Goal: Check status: Check status

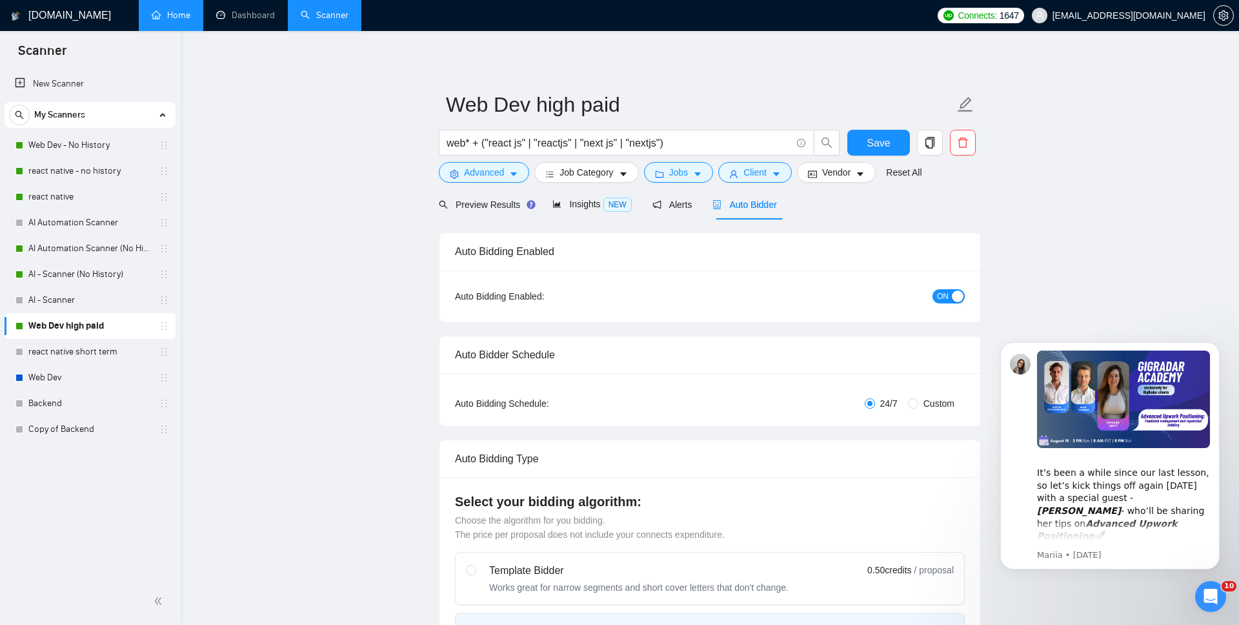
click at [190, 15] on link "Home" at bounding box center [171, 15] width 39 height 11
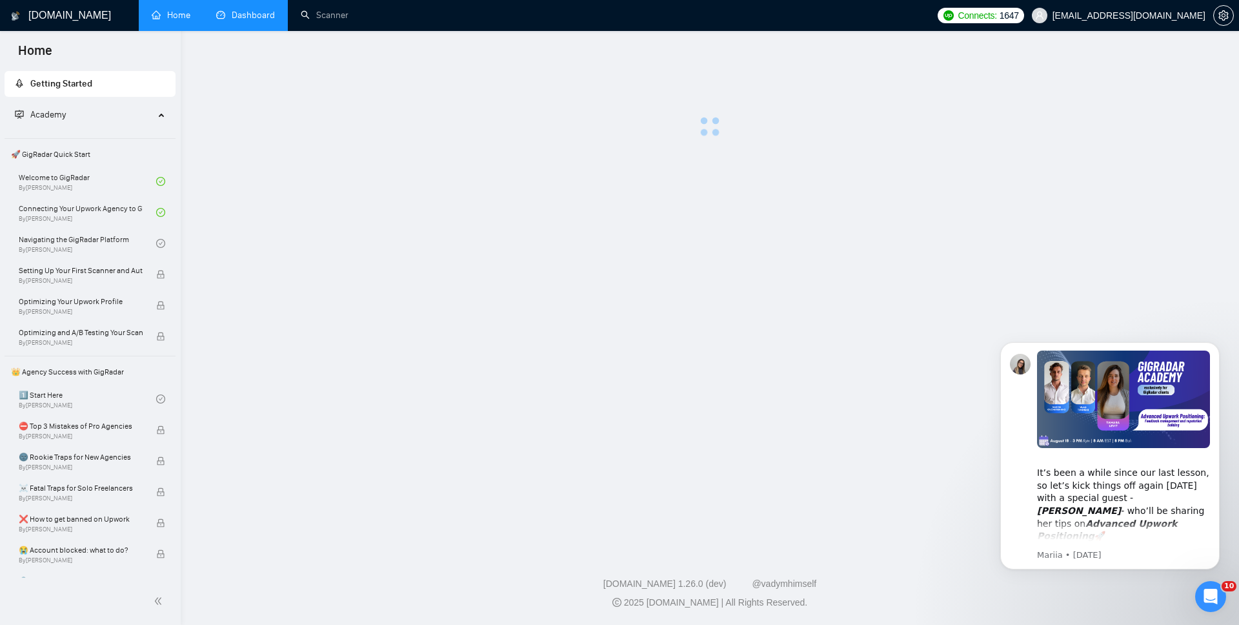
click at [251, 15] on link "Dashboard" at bounding box center [245, 15] width 59 height 11
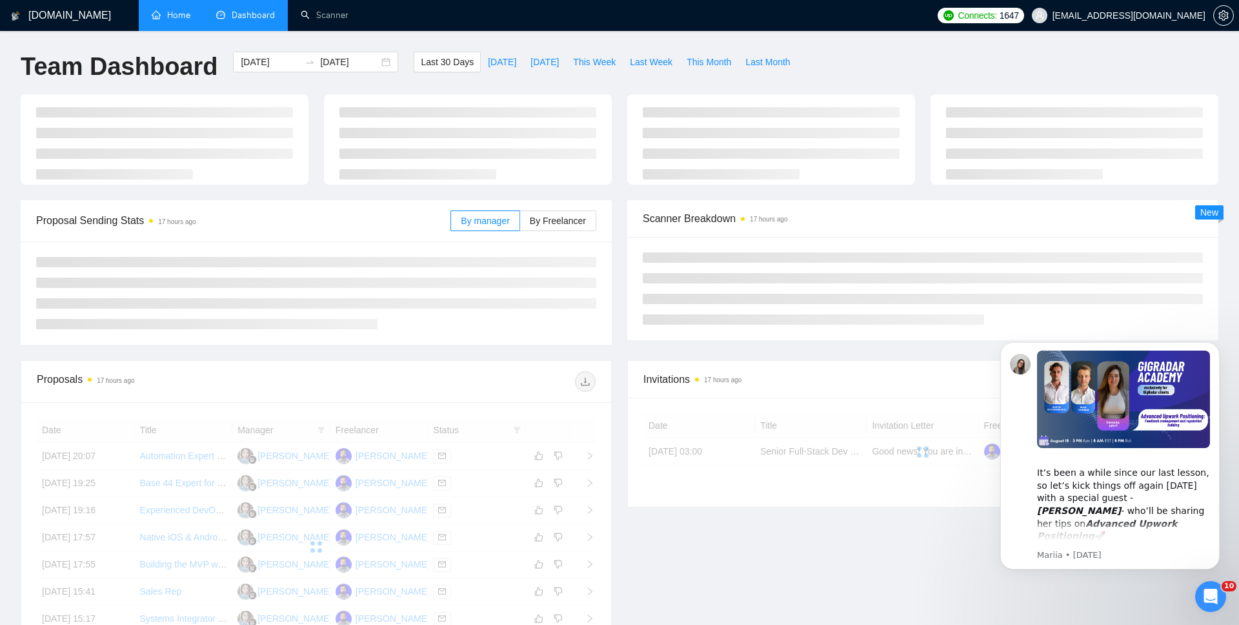
click at [719, 79] on div "Last 30 Days [DATE] [DATE] This Week Last Week This Month Last Month" at bounding box center [605, 73] width 399 height 43
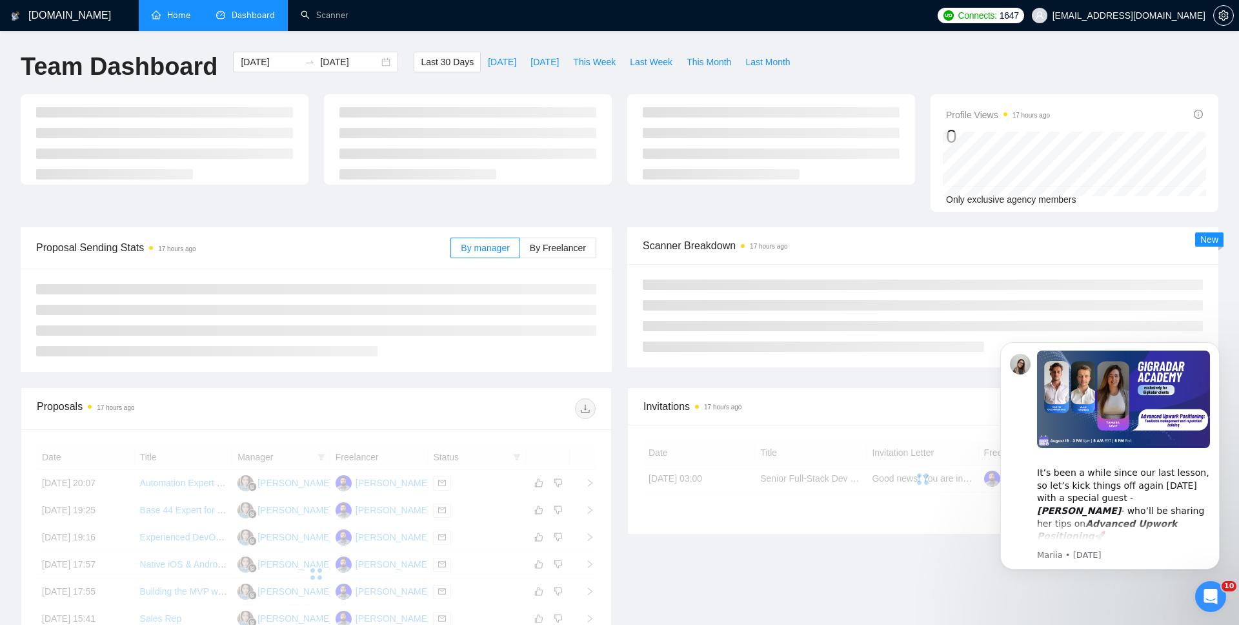
click at [719, 73] on div "Last 30 Days [DATE] [DATE] This Week Last Week This Month Last Month" at bounding box center [605, 73] width 399 height 43
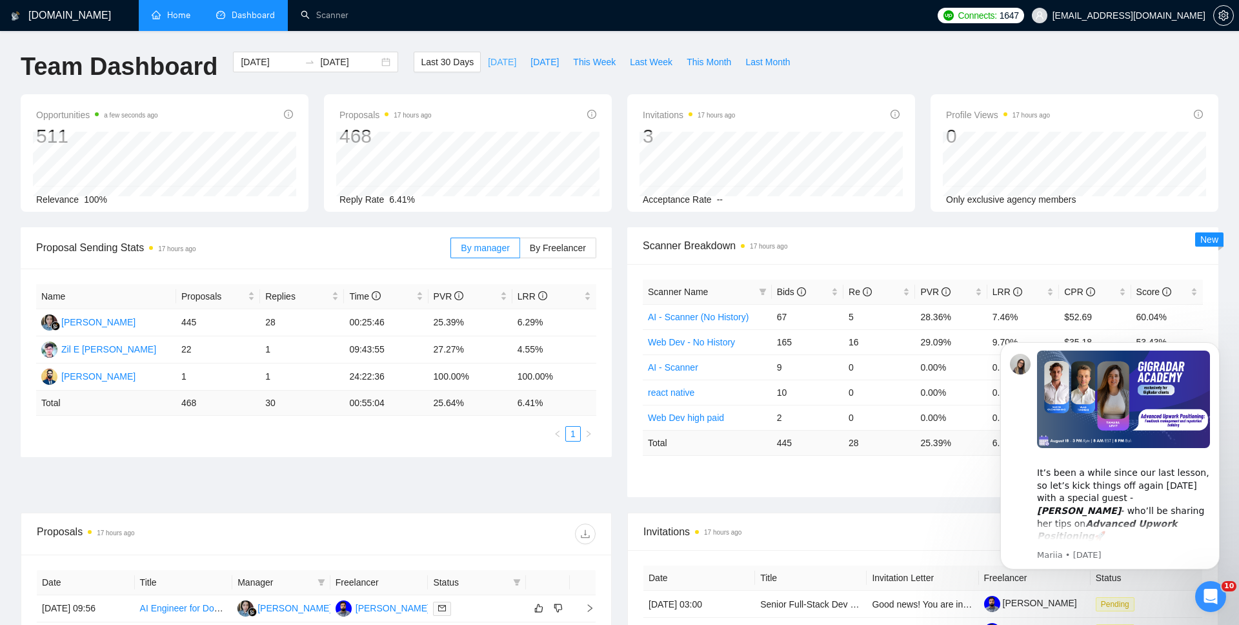
click at [497, 59] on span "[DATE]" at bounding box center [502, 62] width 28 height 14
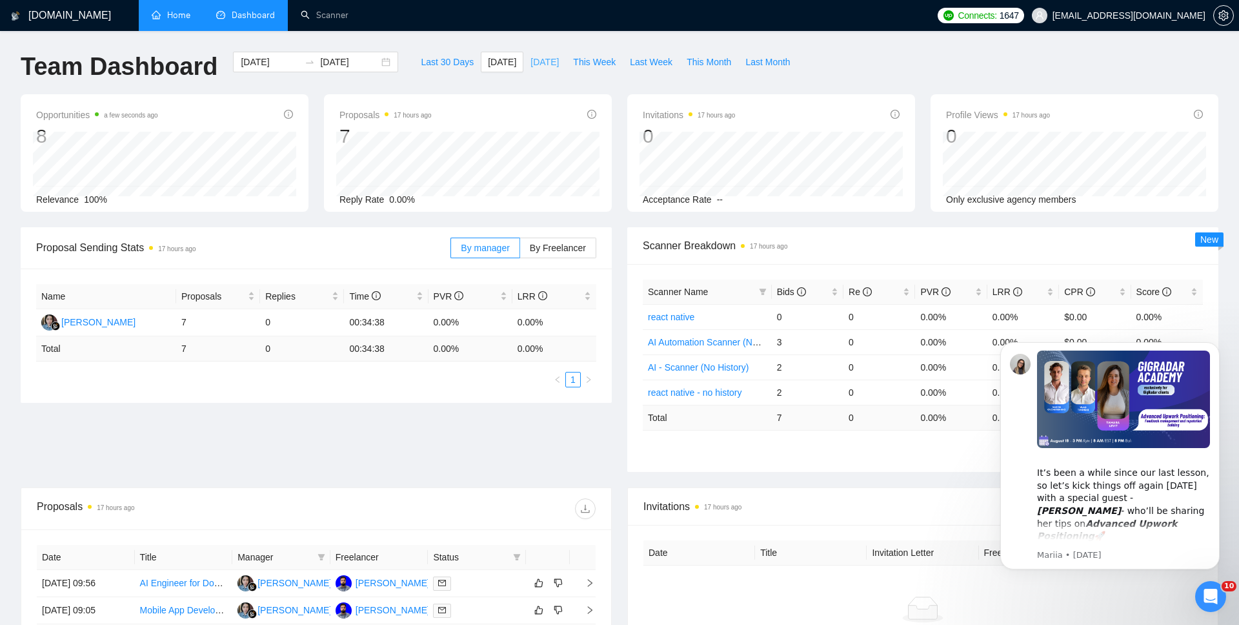
click at [546, 63] on span "[DATE]" at bounding box center [544, 62] width 28 height 14
type input "[DATE]"
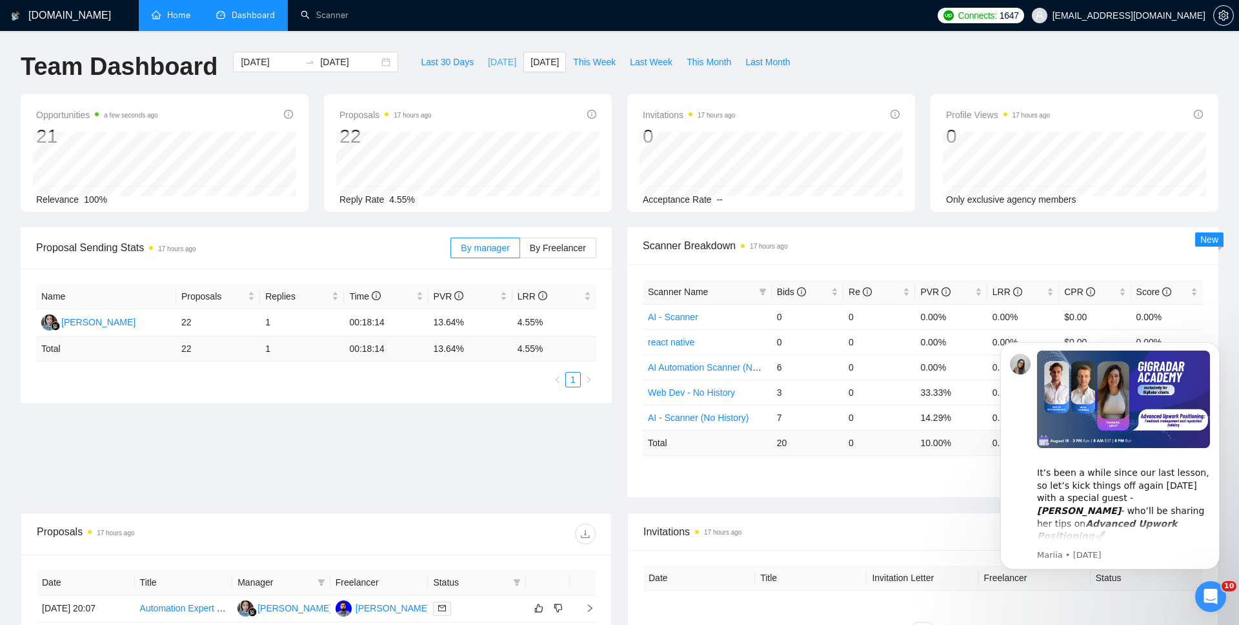
click at [495, 66] on span "[DATE]" at bounding box center [502, 62] width 28 height 14
type input "[DATE]"
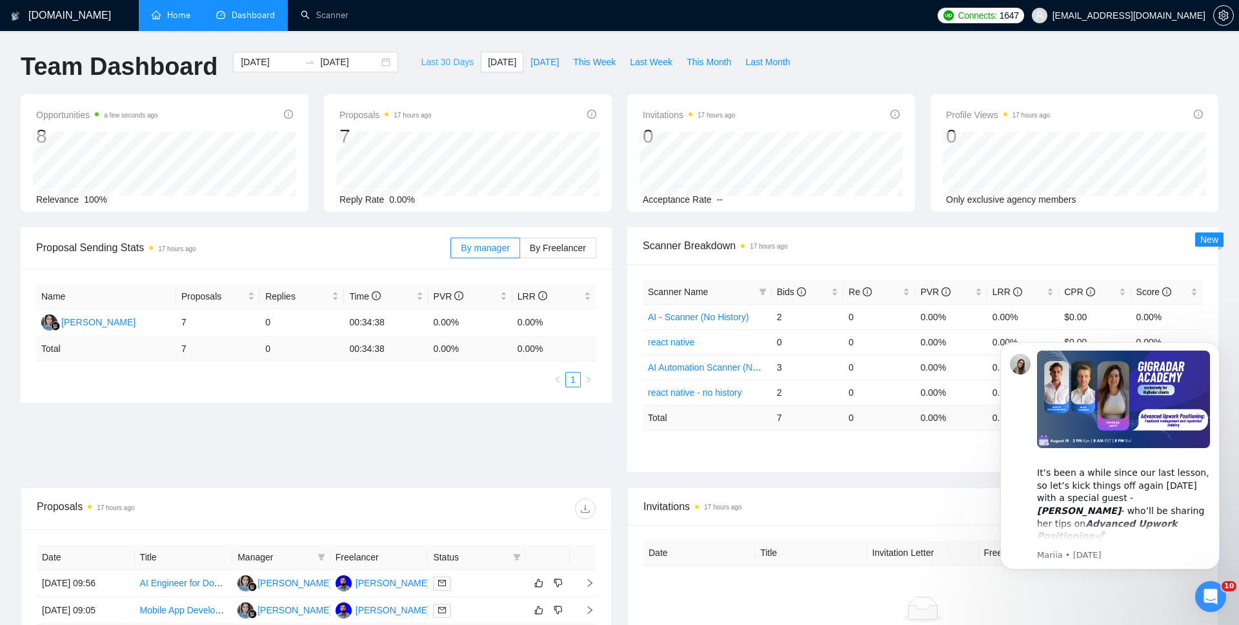
click at [422, 61] on span "Last 30 Days" at bounding box center [447, 62] width 53 height 14
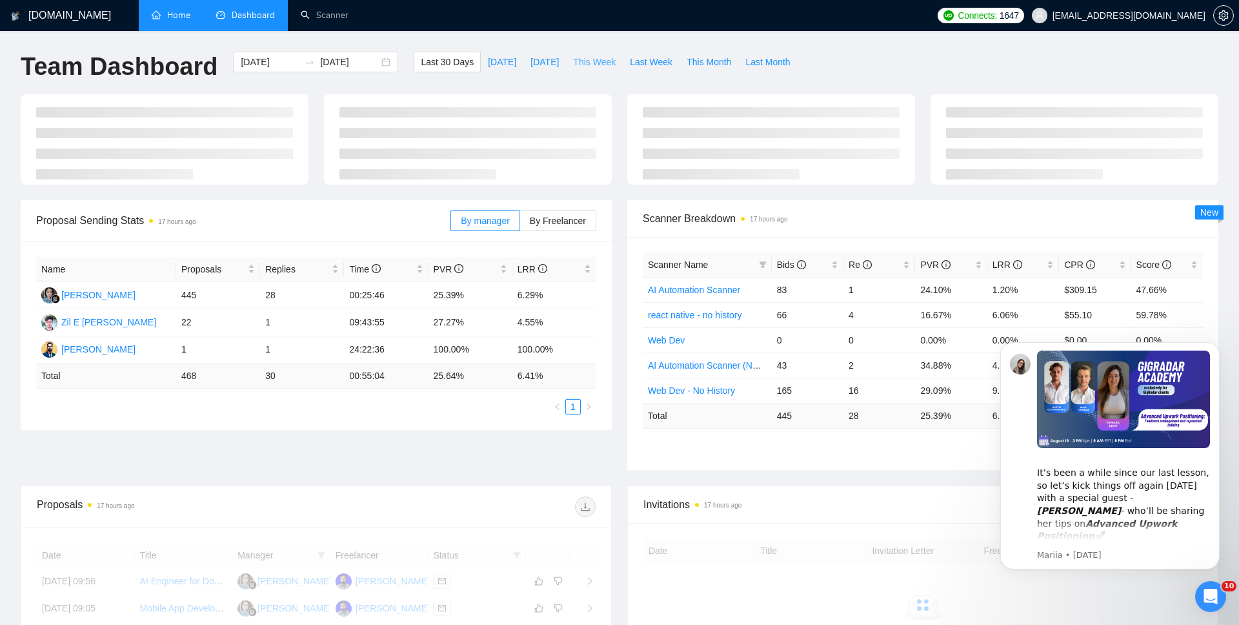
click at [590, 62] on span "This Week" at bounding box center [594, 62] width 43 height 14
type input "[DATE]"
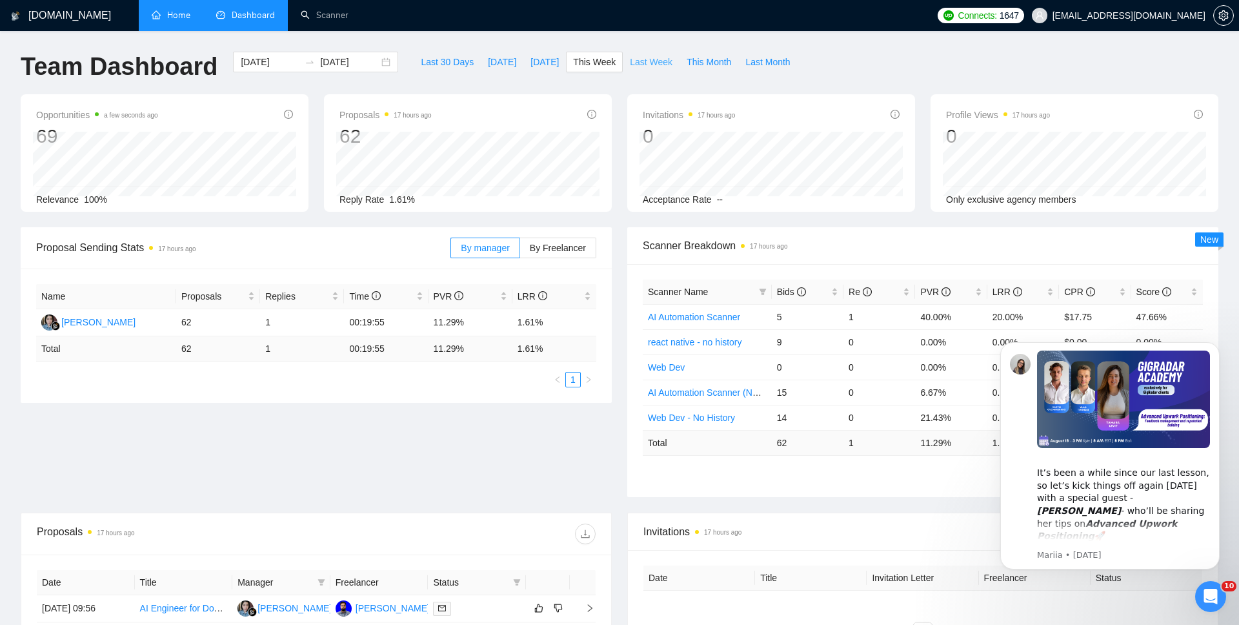
click at [657, 64] on span "Last Week" at bounding box center [651, 62] width 43 height 14
type input "[DATE]"
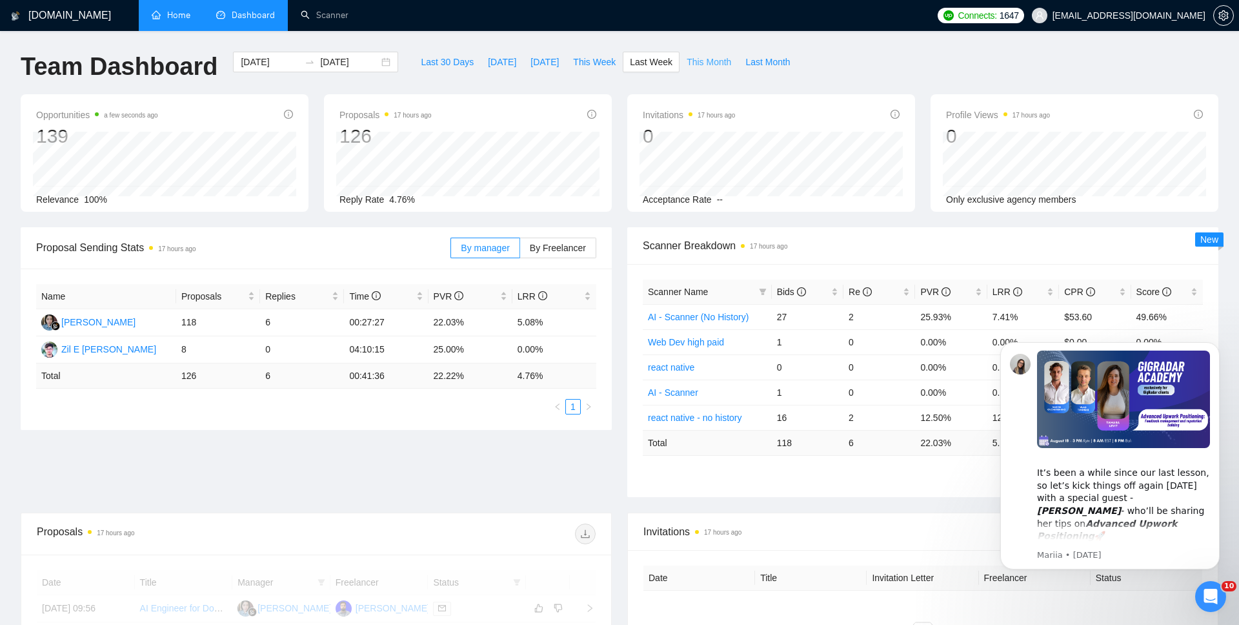
click at [717, 60] on span "This Month" at bounding box center [708, 62] width 45 height 14
type input "[DATE]"
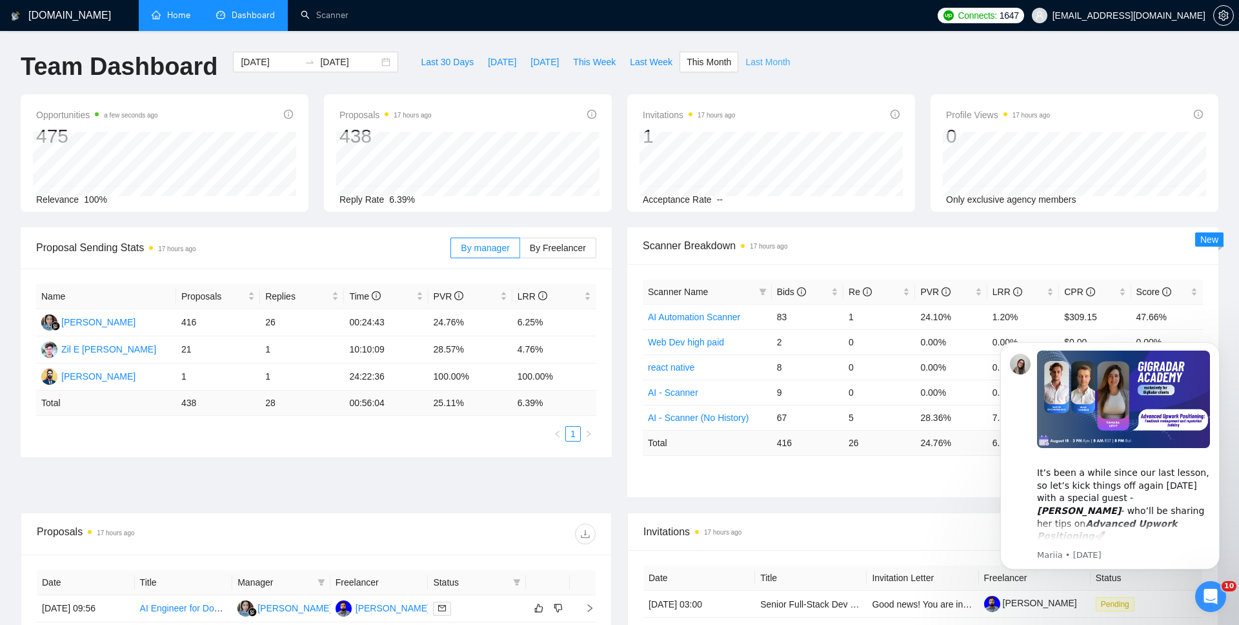
click at [766, 63] on span "Last Month" at bounding box center [767, 62] width 45 height 14
type input "[DATE]"
click at [443, 58] on span "Last 30 Days" at bounding box center [447, 62] width 53 height 14
type input "[DATE]"
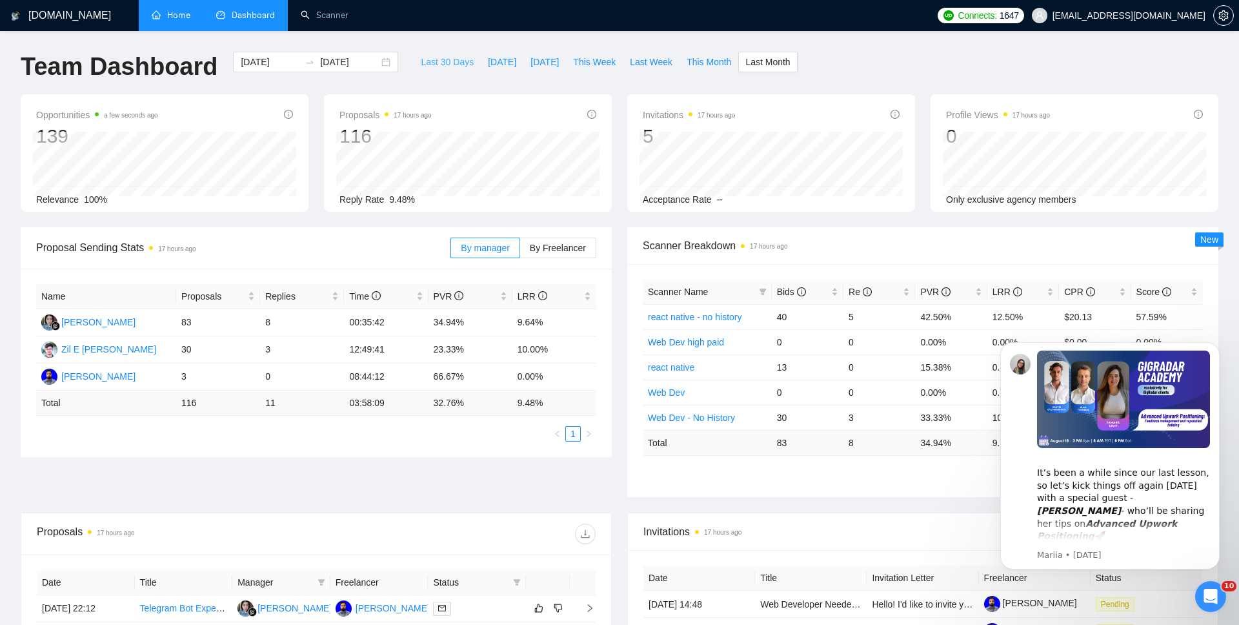
type input "[DATE]"
